Goal: Information Seeking & Learning: Learn about a topic

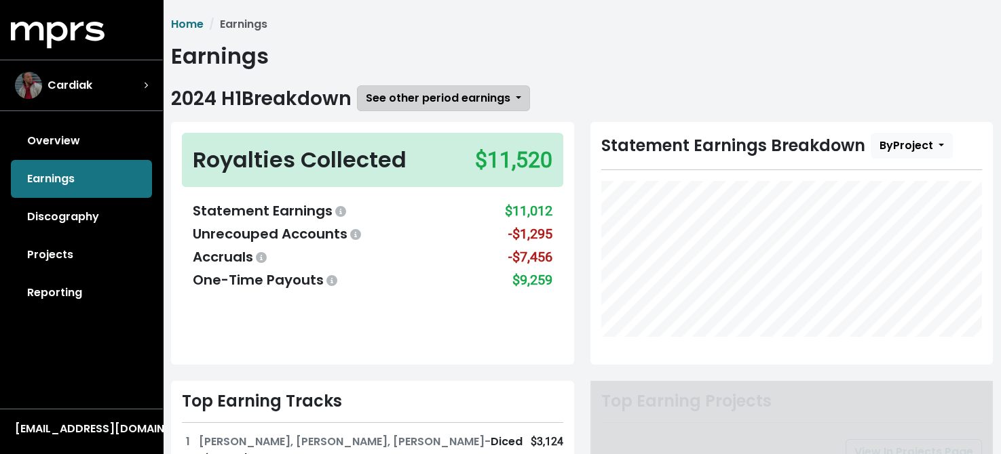
click at [420, 95] on span "See other period earnings" at bounding box center [438, 98] width 144 height 16
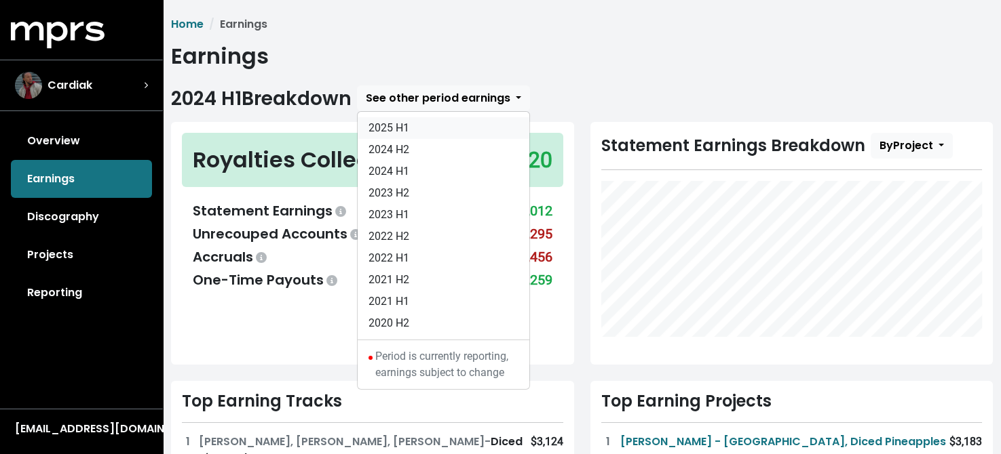
click at [398, 122] on link "2025 H1" at bounding box center [443, 128] width 172 height 22
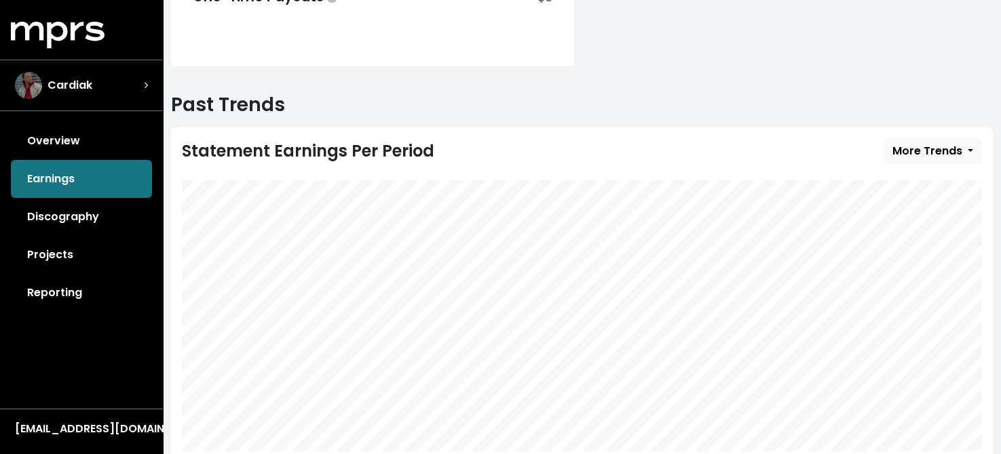
scroll to position [407, 0]
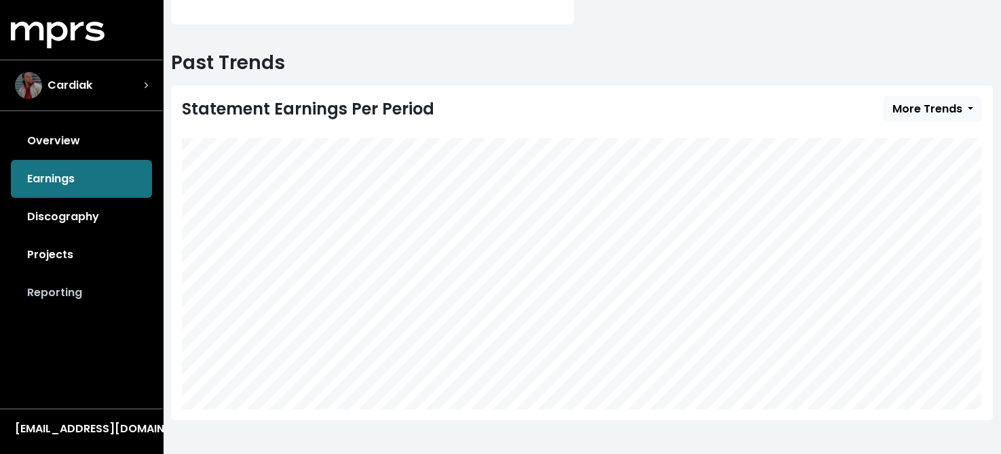
click at [58, 289] on link "Reporting" at bounding box center [81, 293] width 141 height 38
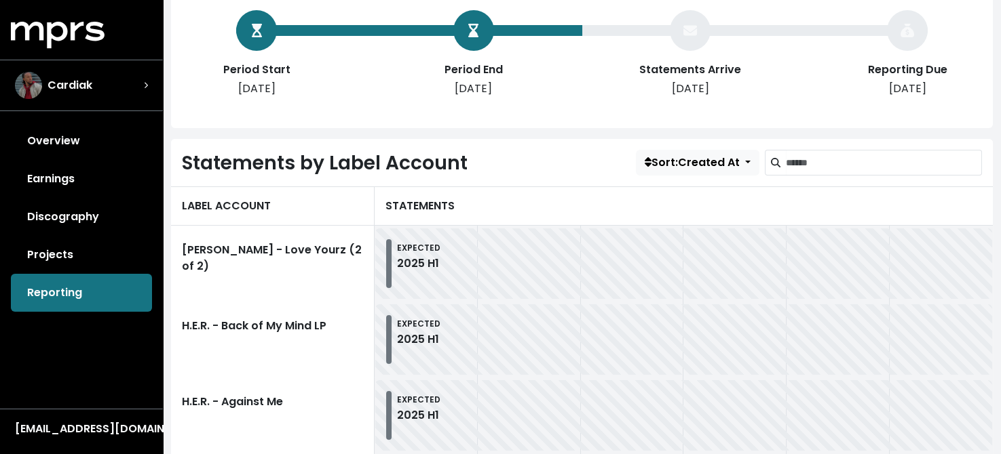
scroll to position [271, 0]
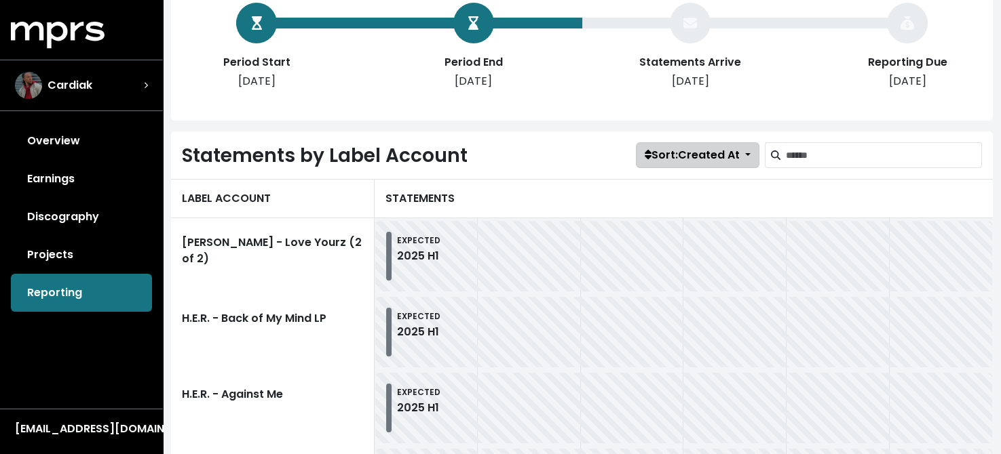
click at [725, 150] on span "Sort: Created At" at bounding box center [691, 155] width 95 height 16
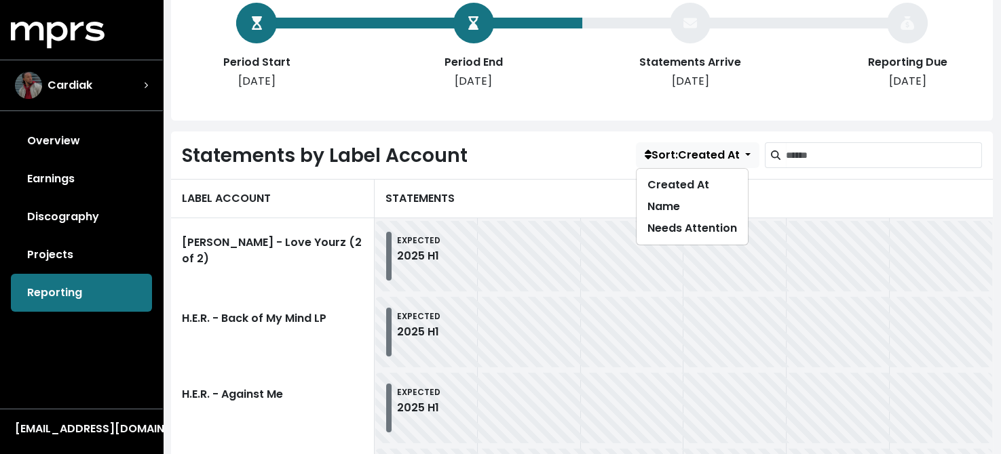
click at [526, 157] on div "Statements by Label Account Sort: Created At Created At Name Needs Attention" at bounding box center [582, 155] width 800 height 26
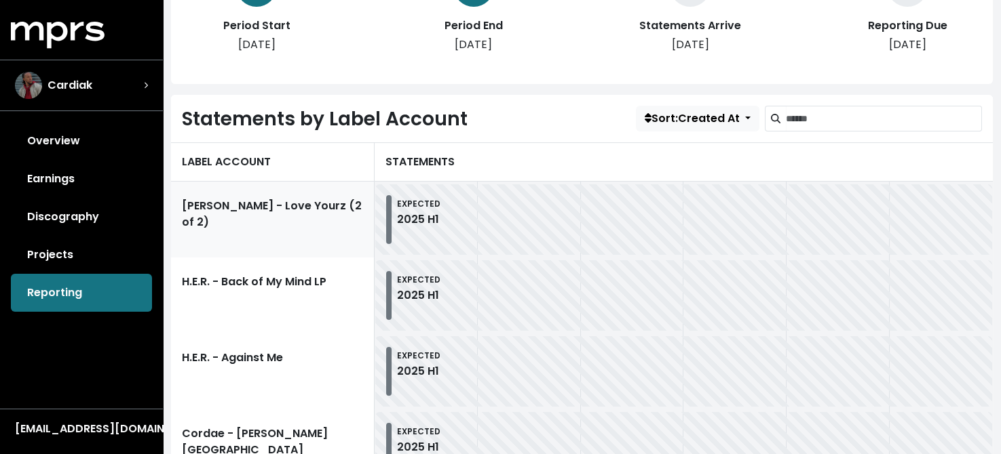
scroll to position [339, 0]
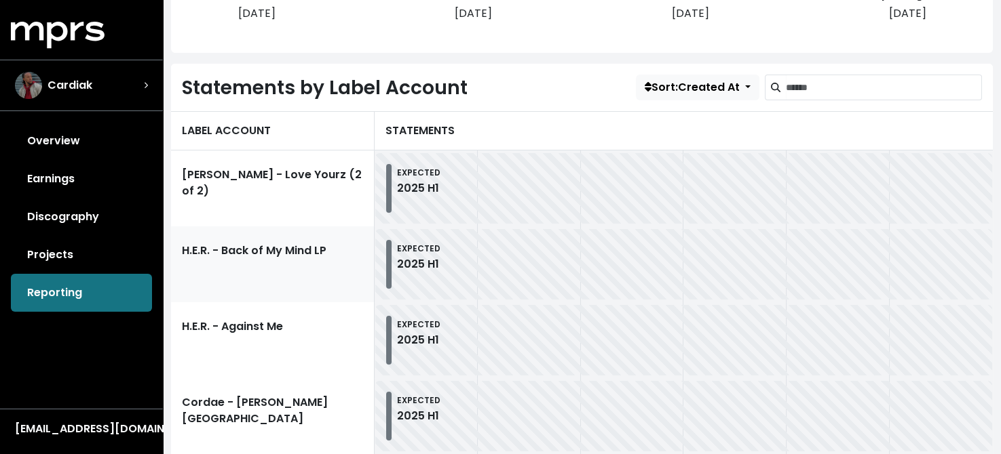
click at [311, 259] on link "H.E.R. - Back of My Mind LP" at bounding box center [273, 265] width 204 height 76
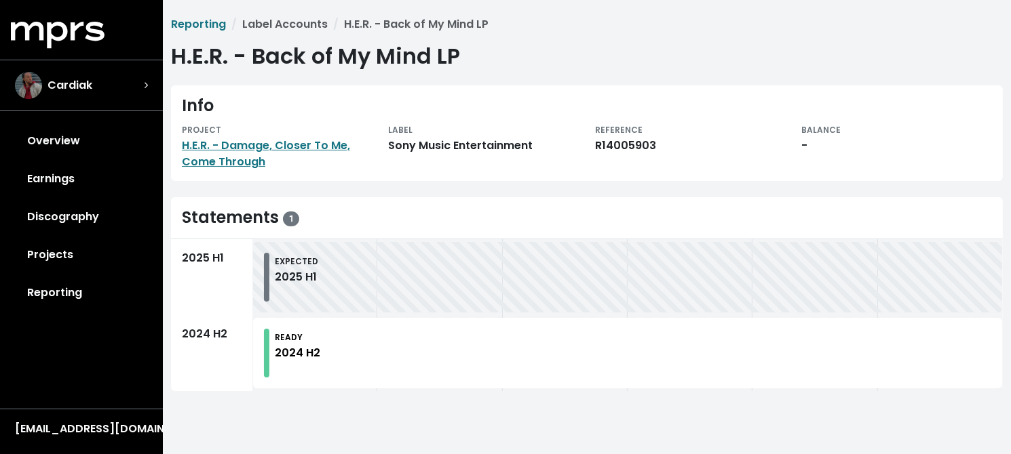
click at [264, 347] on div at bounding box center [266, 353] width 5 height 49
click at [280, 277] on div "2025 H1" at bounding box center [296, 277] width 43 height 16
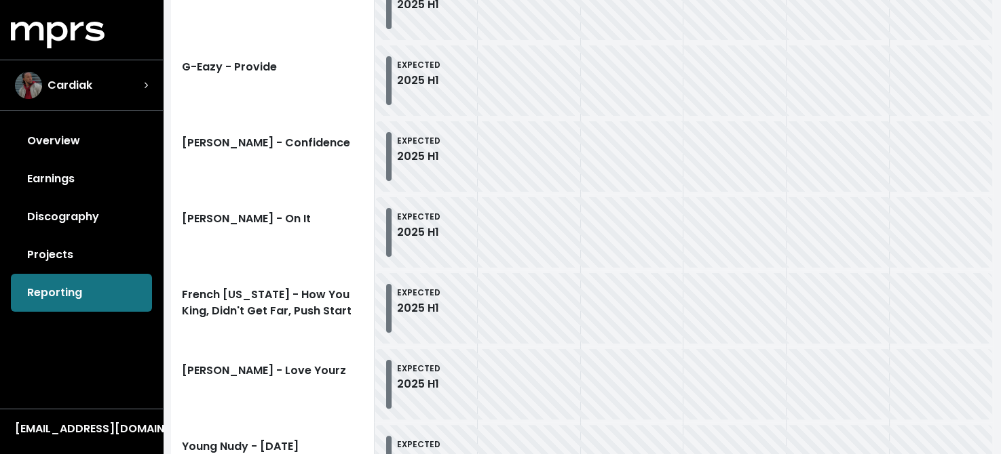
scroll to position [975, 0]
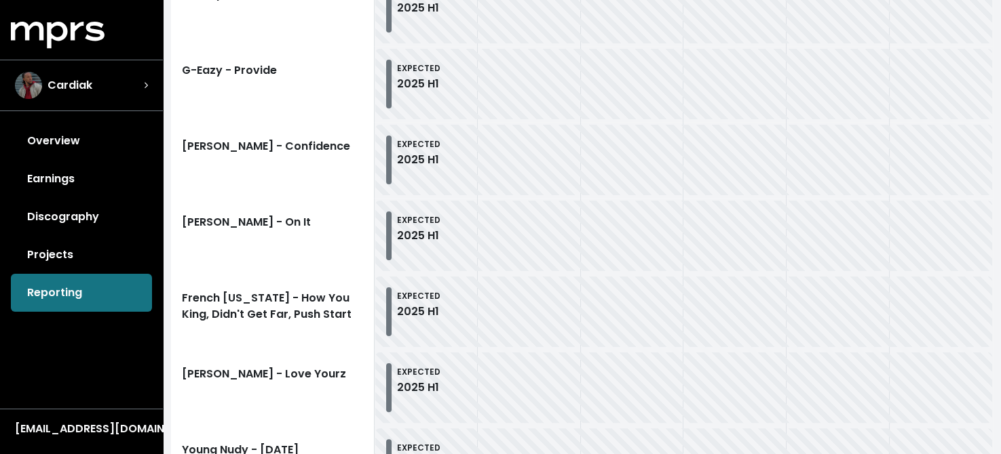
click at [417, 226] on div "EXPECTED 2025 H1" at bounding box center [418, 236] width 43 height 49
click at [294, 225] on link "[PERSON_NAME] - On It" at bounding box center [273, 236] width 204 height 76
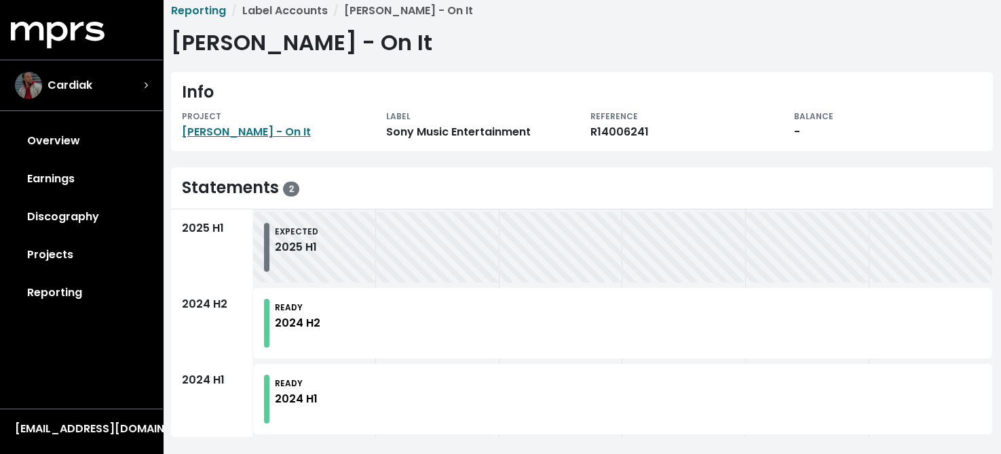
scroll to position [18, 0]
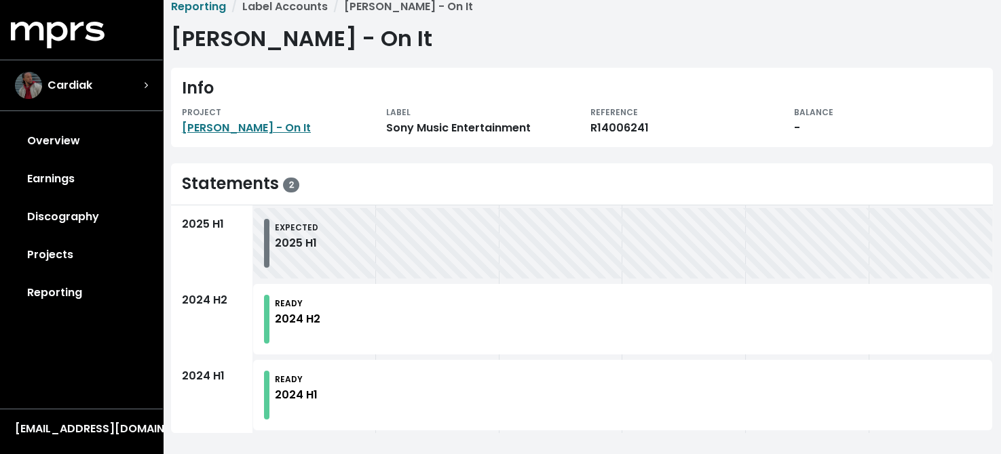
click at [274, 182] on div at bounding box center [622, 184] width 718 height 20
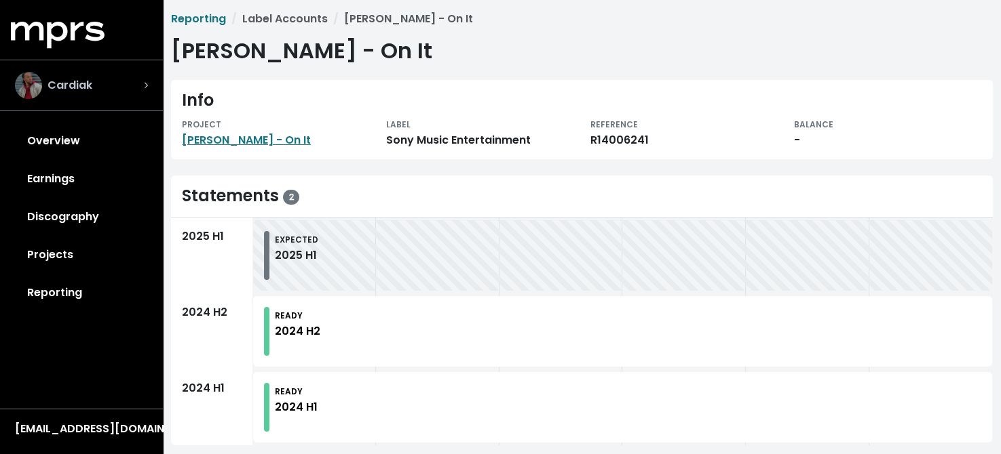
scroll to position [0, 0]
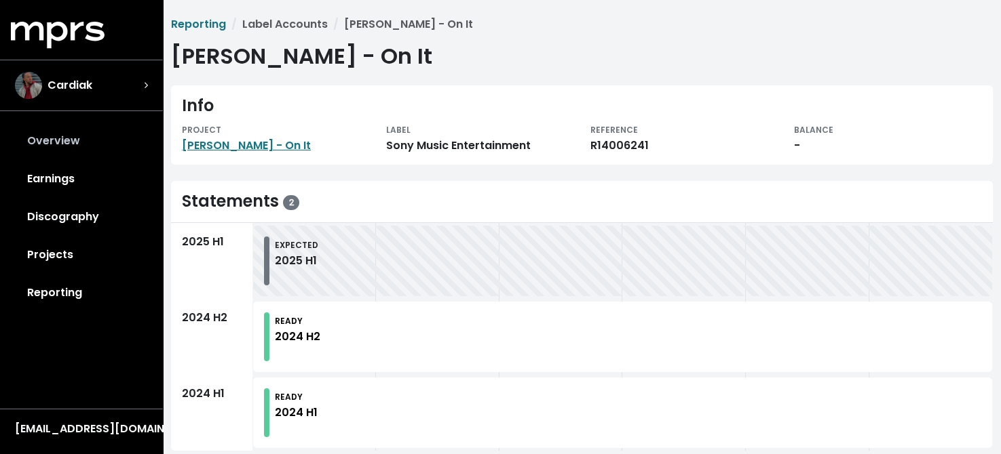
click at [58, 140] on link "Overview" at bounding box center [81, 141] width 141 height 38
